Goal: Task Accomplishment & Management: Manage account settings

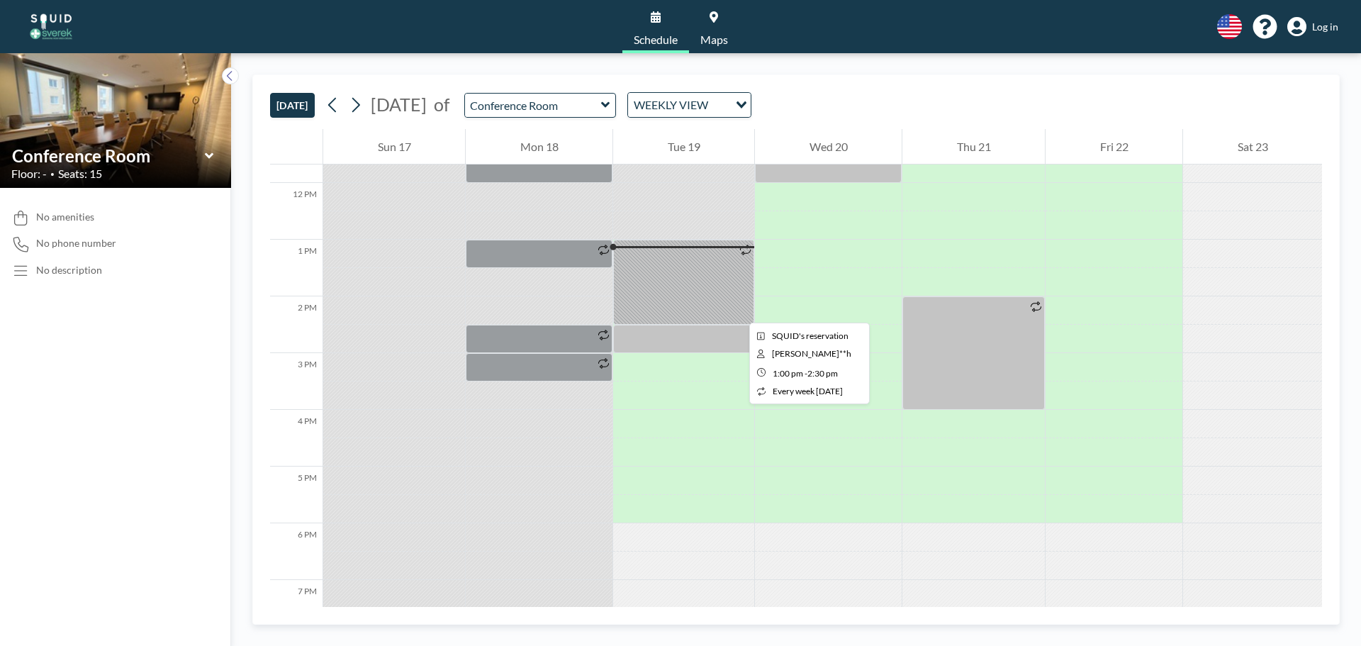
scroll to position [638, 0]
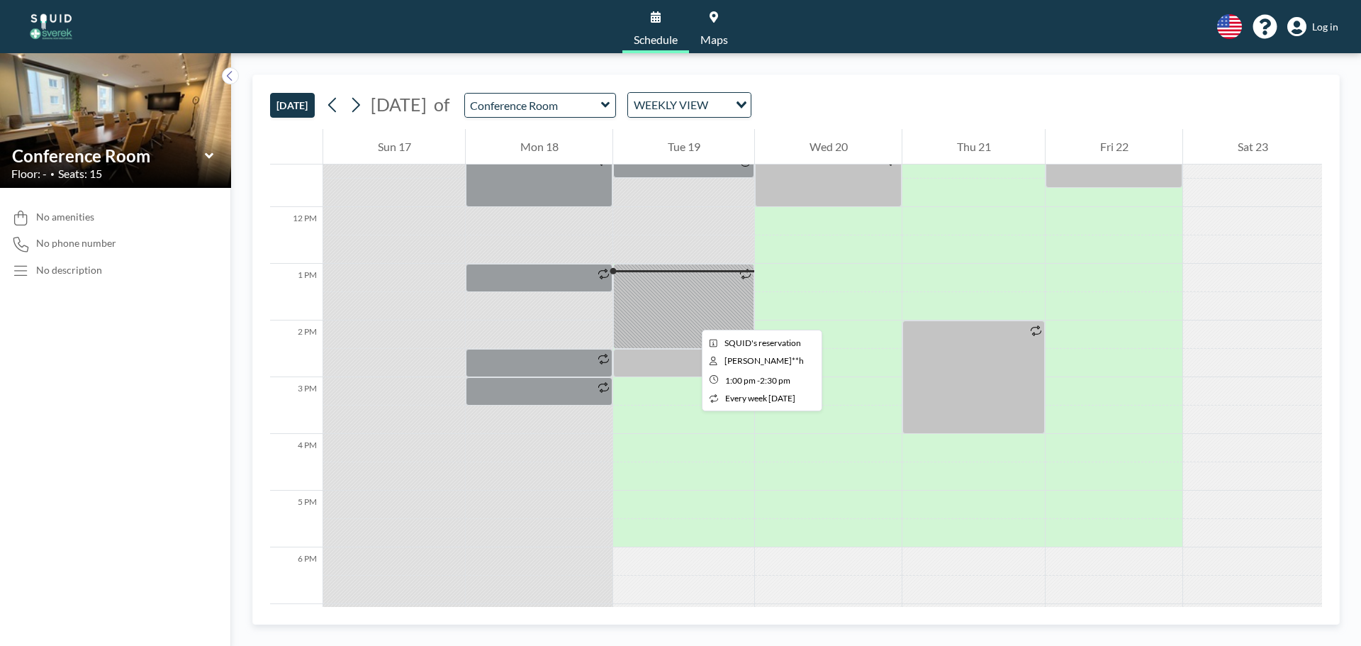
click at [691, 317] on div at bounding box center [683, 306] width 141 height 85
click at [1317, 23] on span "Log in" at bounding box center [1325, 27] width 26 height 13
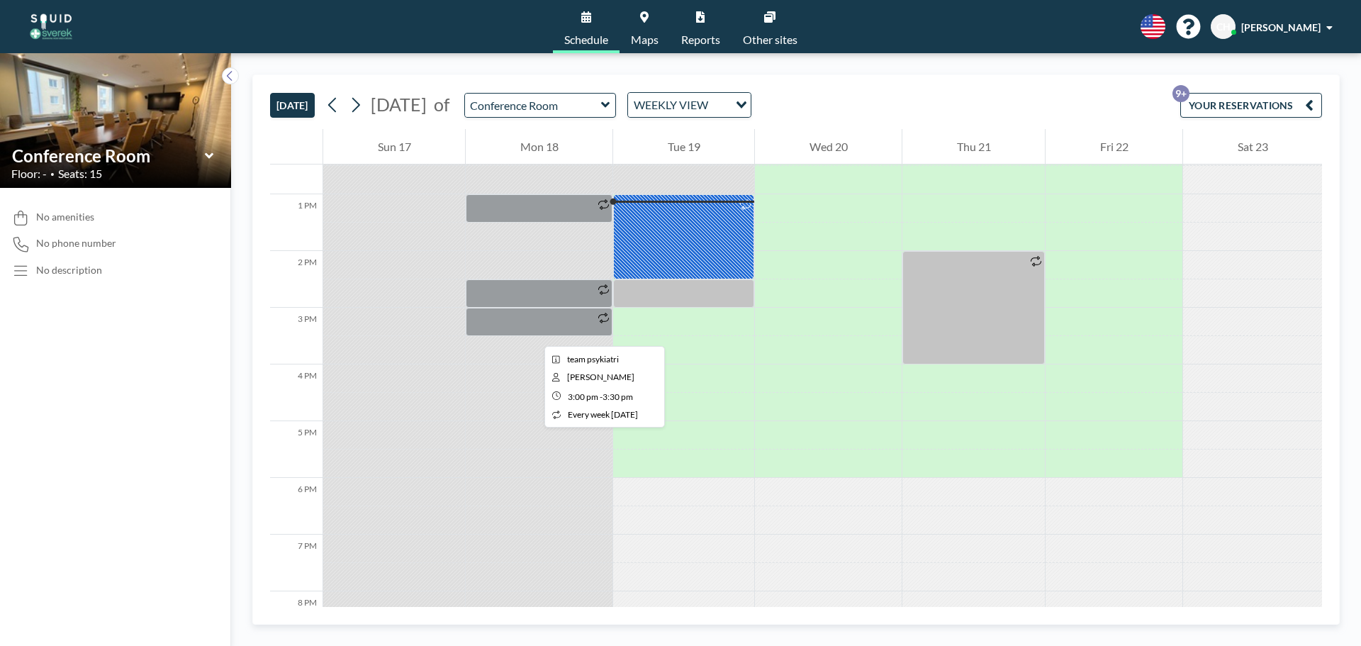
scroll to position [709, 0]
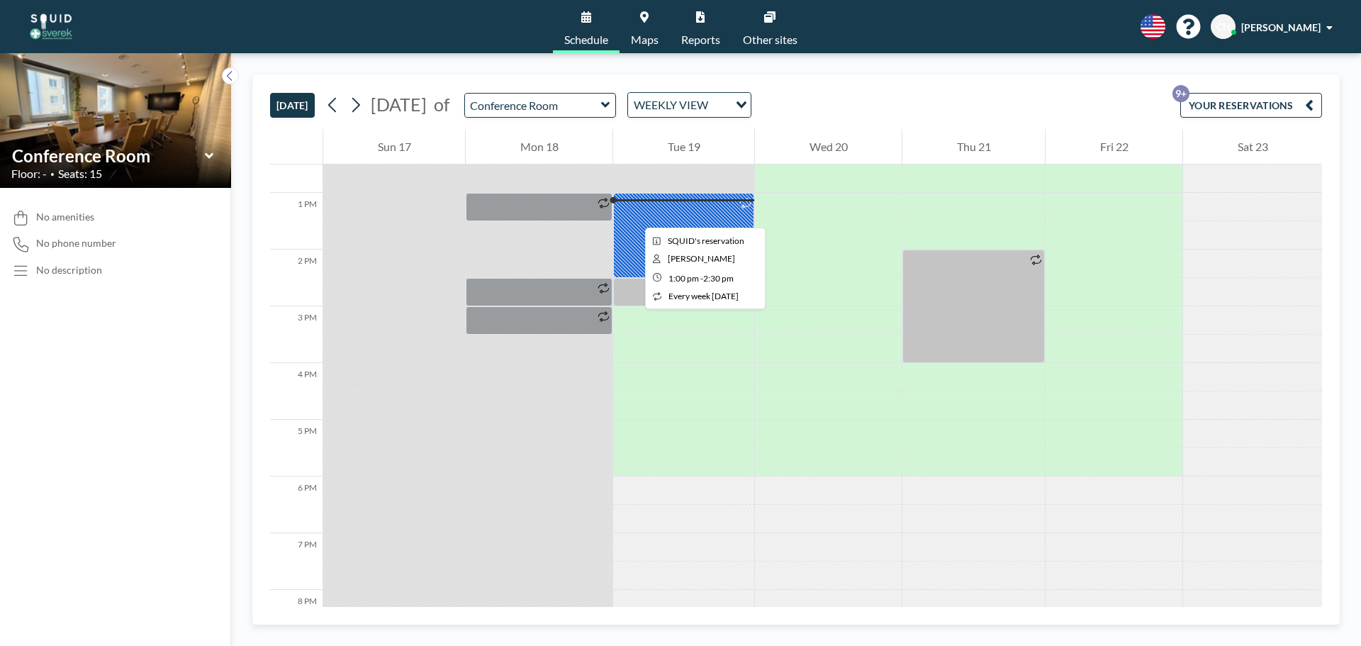
click at [641, 226] on div at bounding box center [683, 235] width 141 height 85
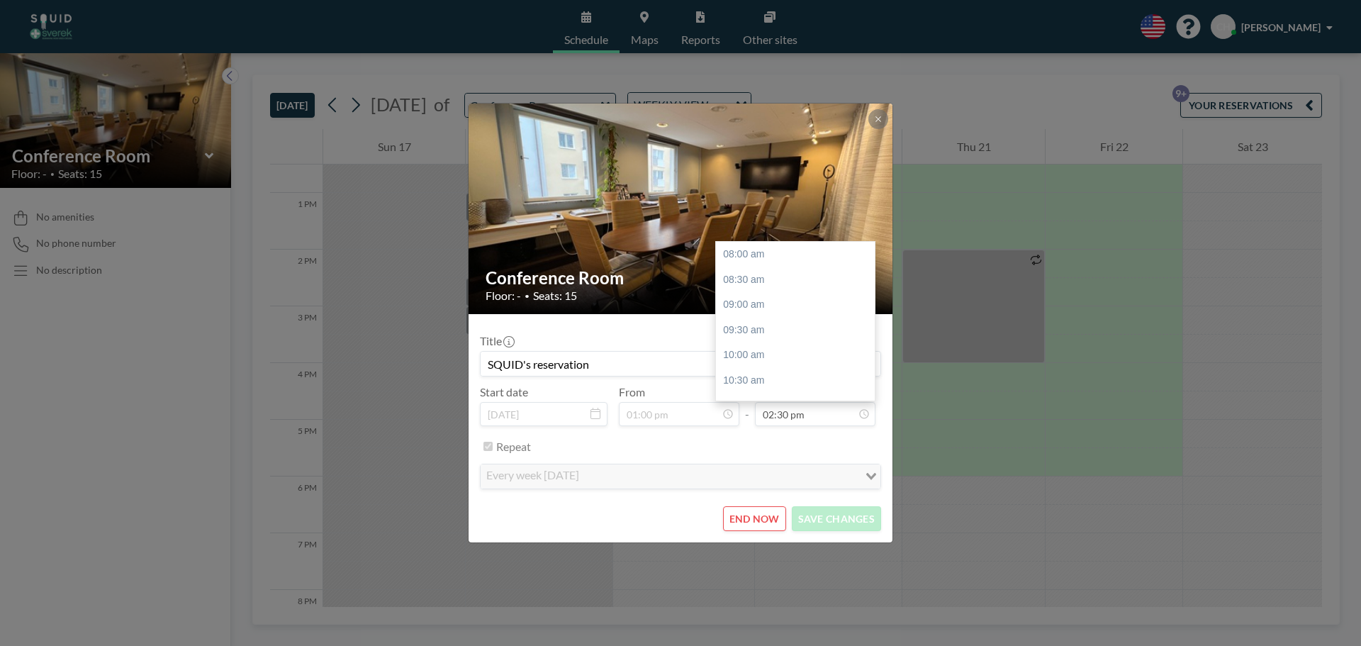
scroll to position [328, 0]
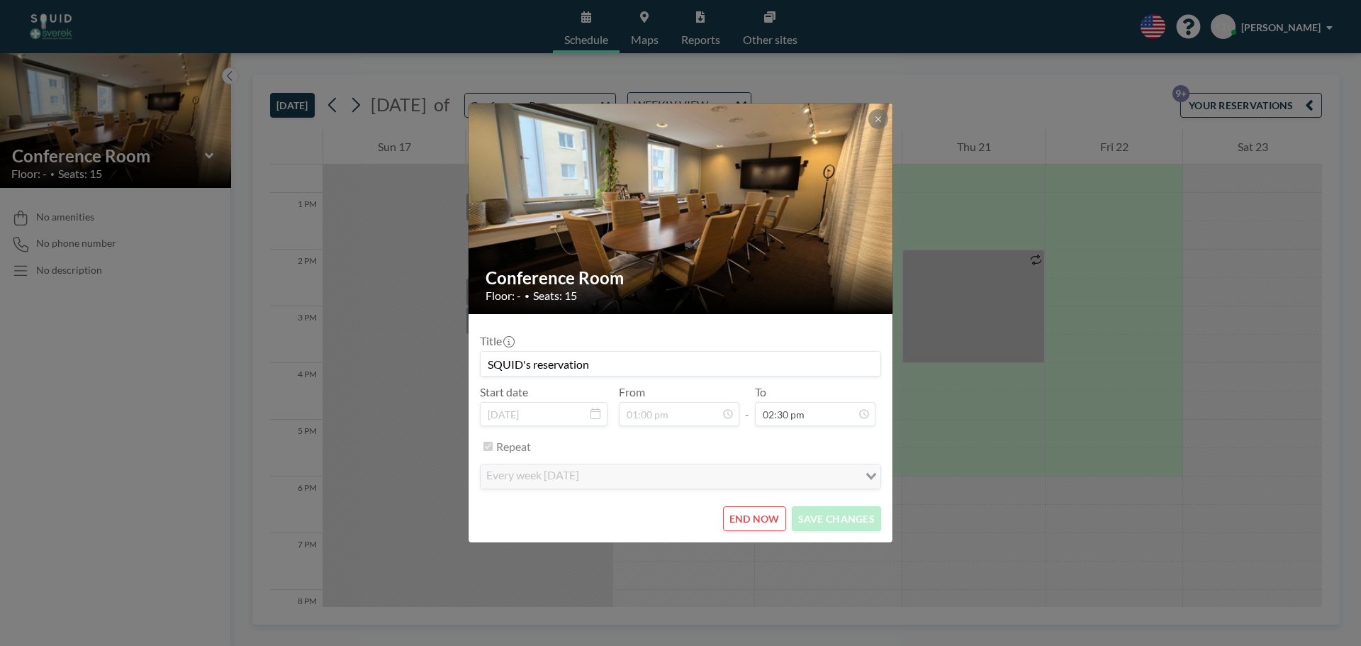
click at [748, 520] on button "END NOW" at bounding box center [754, 518] width 63 height 25
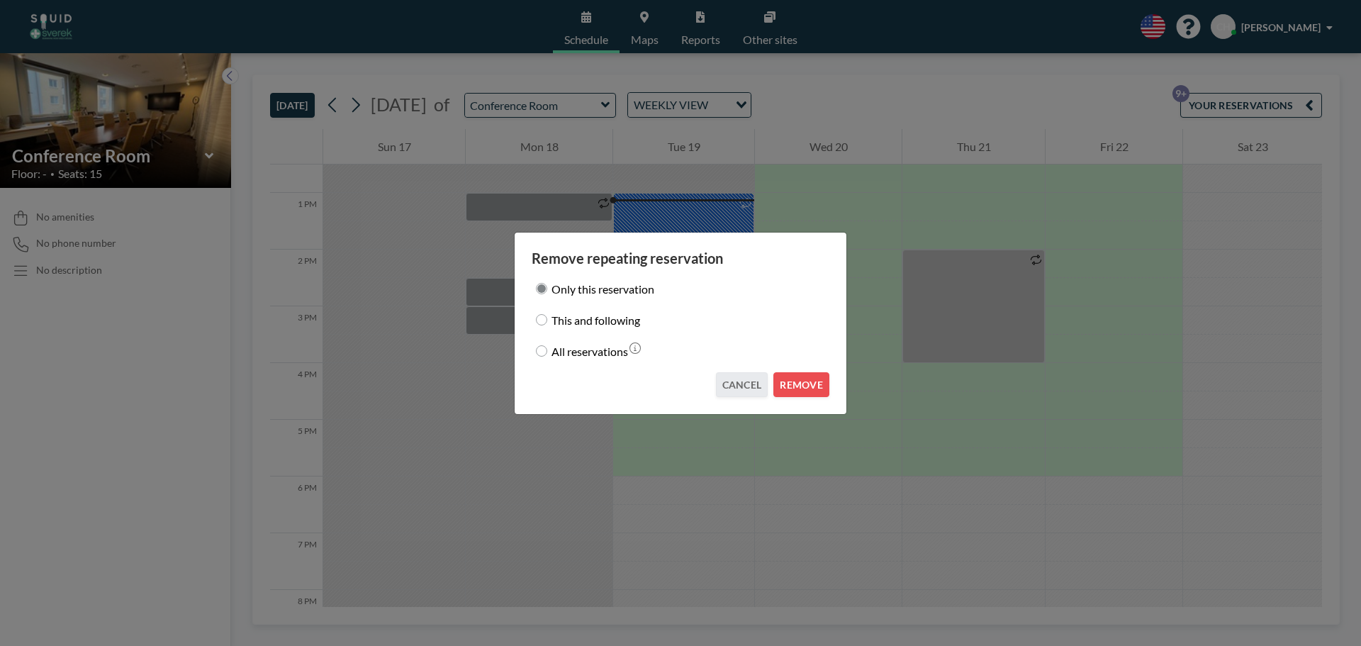
drag, startPoint x: 810, startPoint y: 383, endPoint x: 856, endPoint y: 358, distance: 51.7
click at [812, 379] on button "REMOVE" at bounding box center [802, 384] width 56 height 25
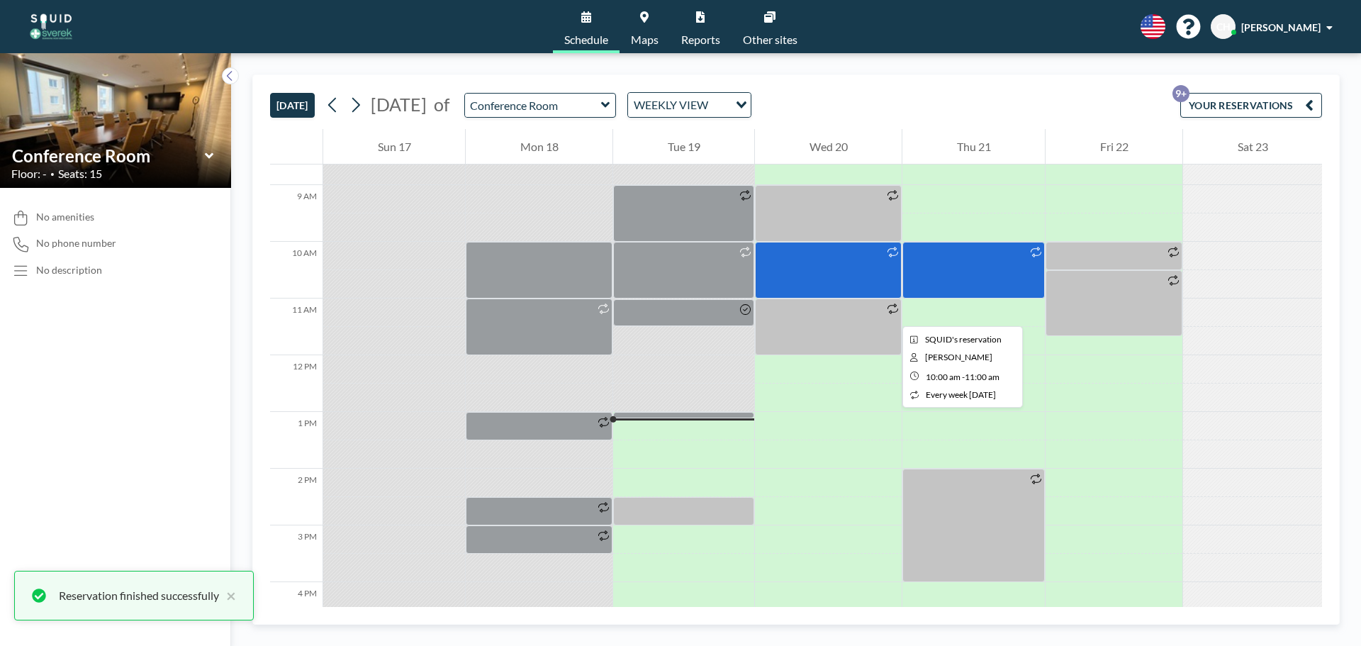
scroll to position [425, 0]
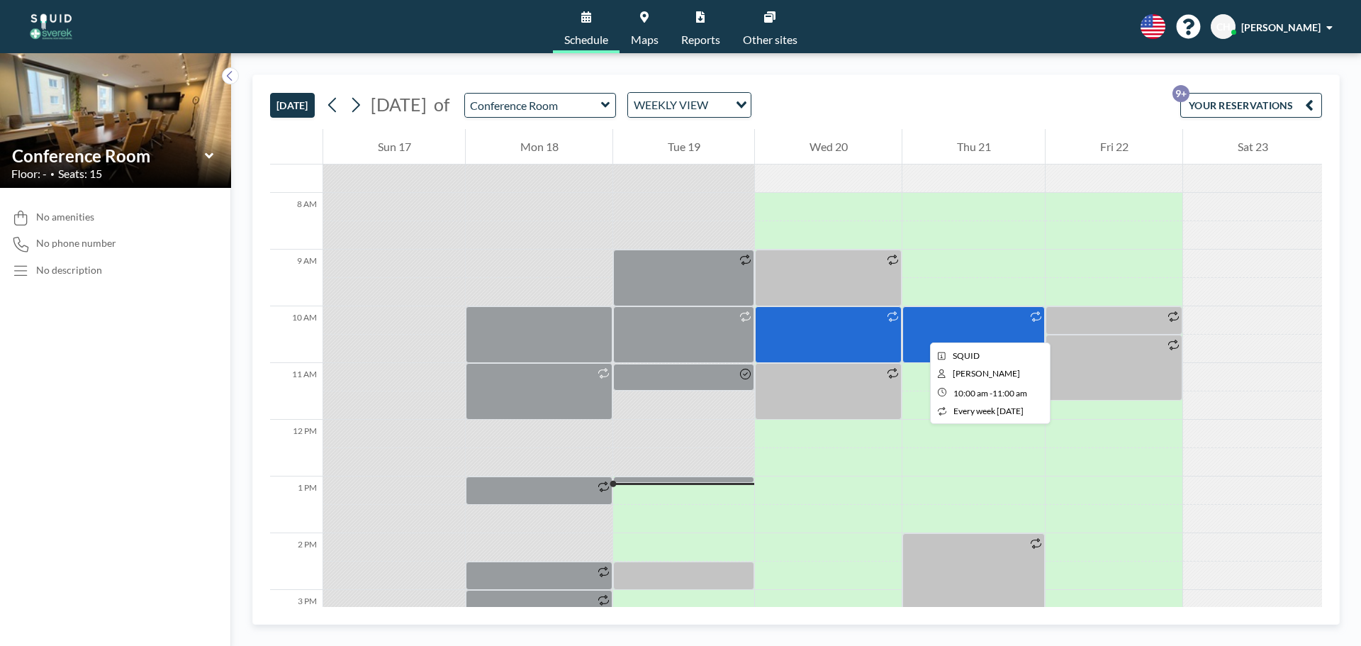
click at [919, 330] on div at bounding box center [974, 334] width 143 height 57
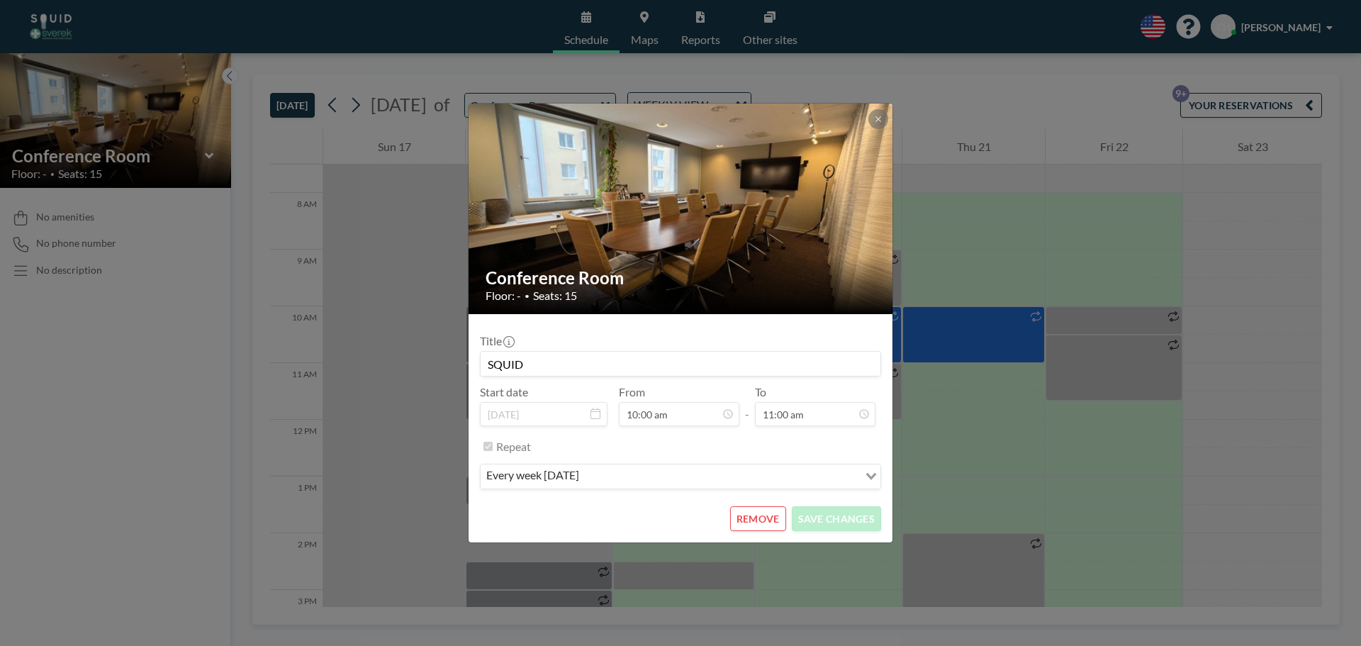
scroll to position [152, 0]
click at [752, 525] on button "REMOVE" at bounding box center [758, 518] width 56 height 25
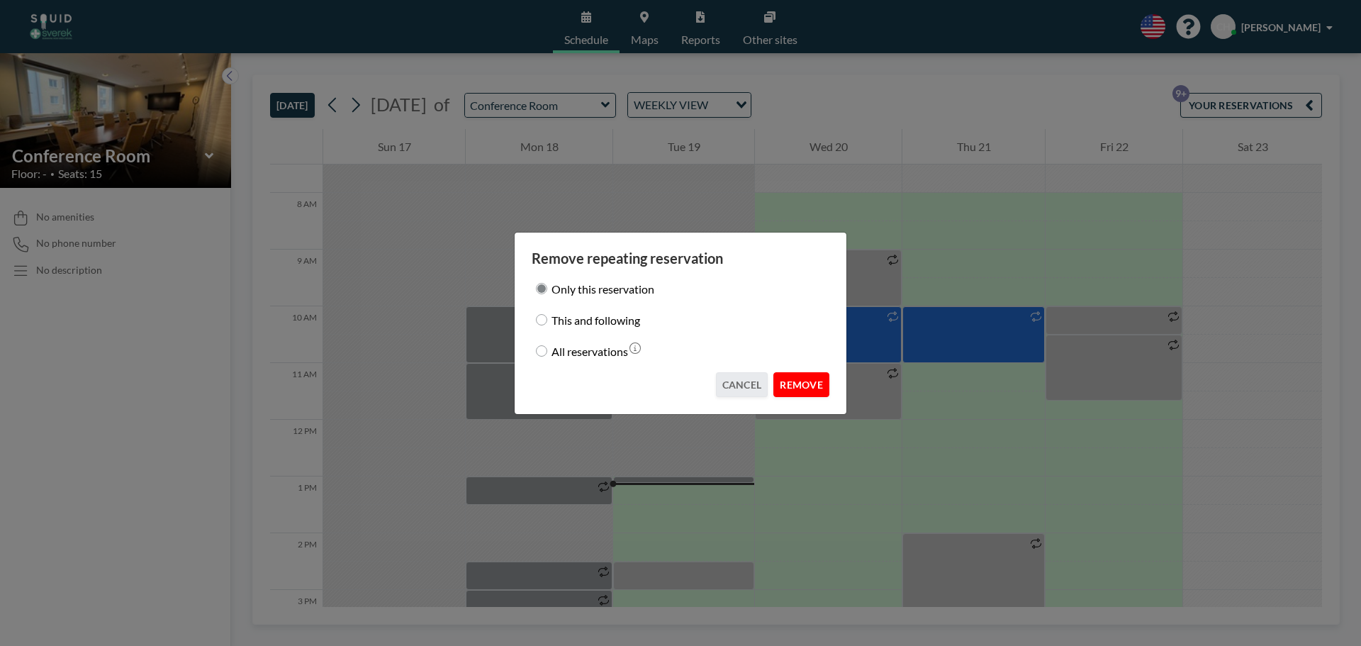
click at [820, 391] on button "REMOVE" at bounding box center [802, 384] width 56 height 25
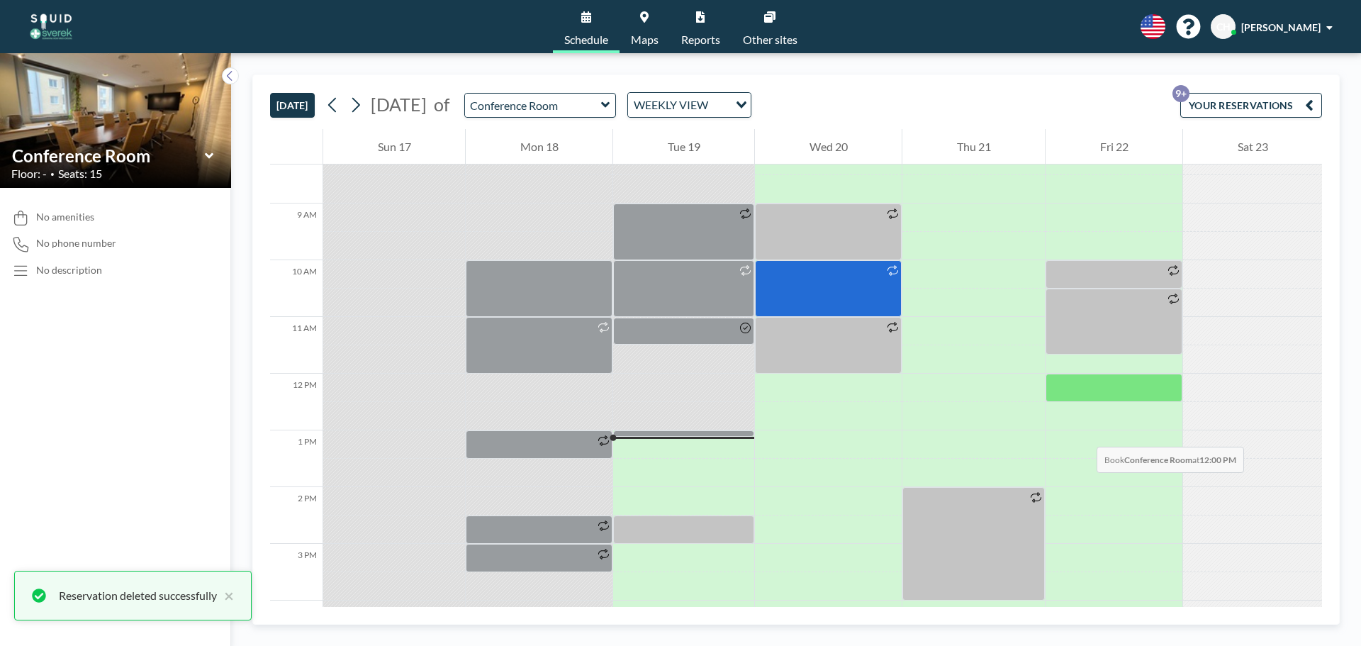
scroll to position [496, 0]
